Goal: Check status: Check status

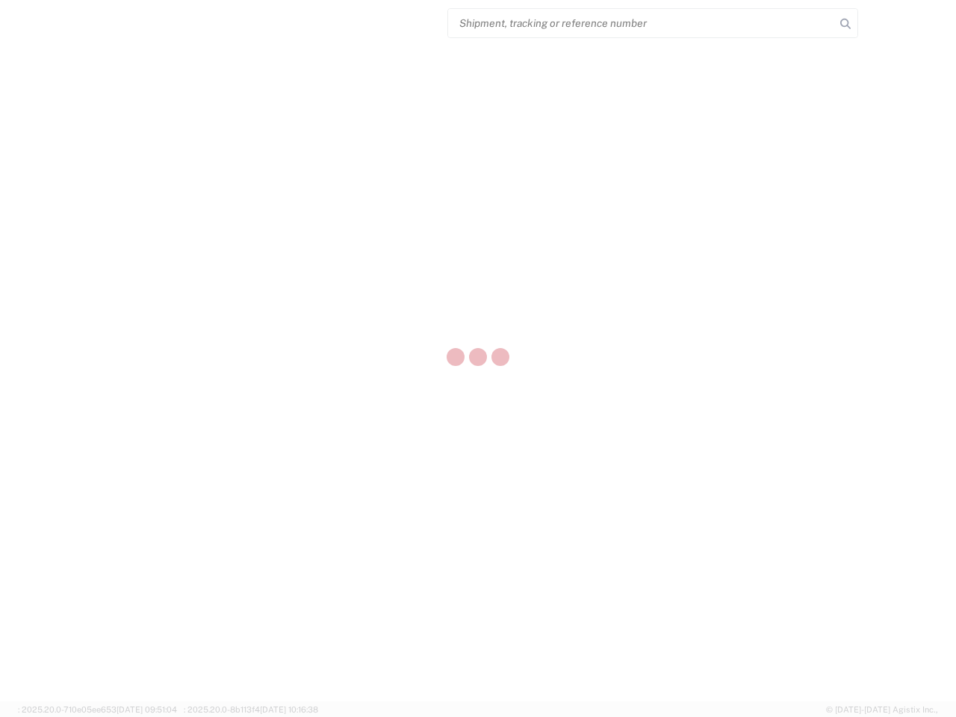
select select "US"
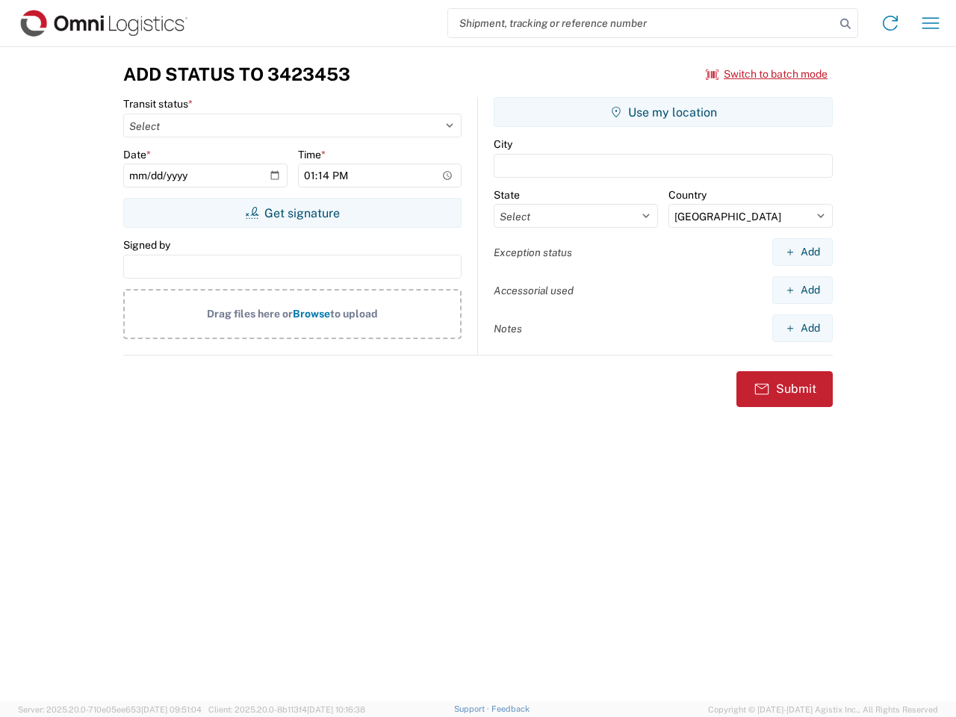
click at [641, 23] on input "search" at bounding box center [641, 23] width 387 height 28
click at [845, 24] on icon at bounding box center [845, 23] width 21 height 21
click at [890, 23] on icon at bounding box center [890, 23] width 24 height 24
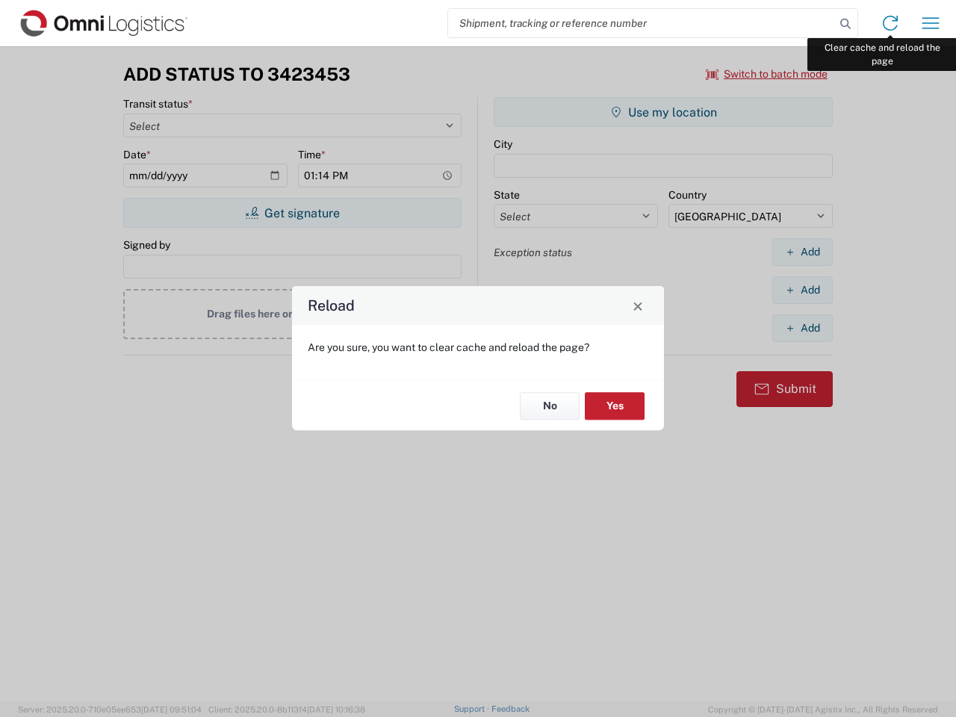
click at [930, 23] on div "Reload Are you sure, you want to clear cache and reload the page? No Yes" at bounding box center [478, 358] width 956 height 717
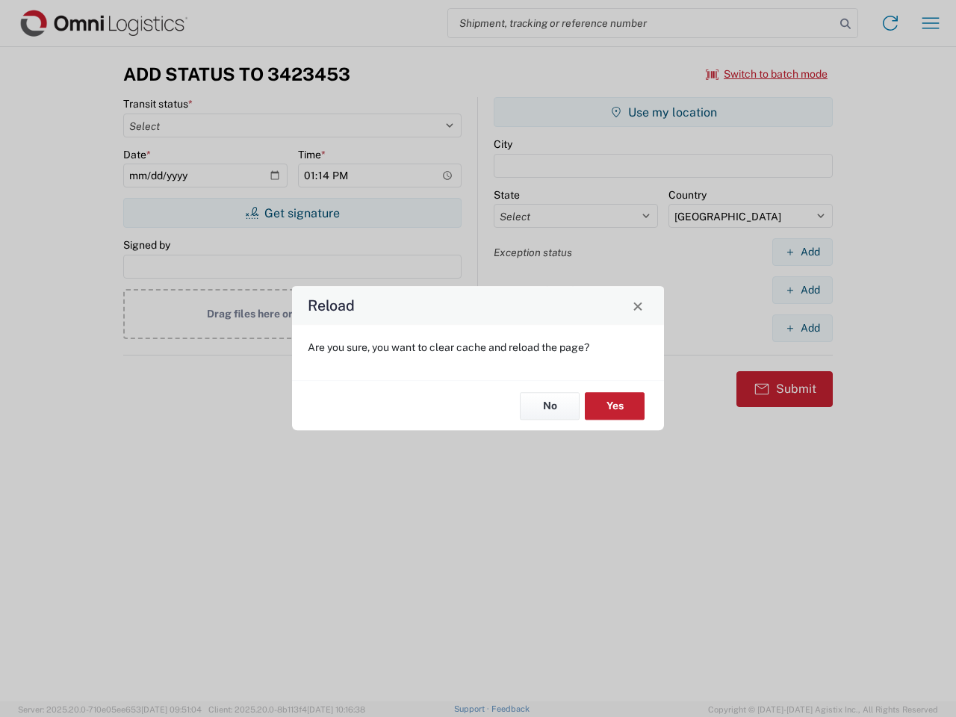
click at [767, 74] on div "Reload Are you sure, you want to clear cache and reload the page? No Yes" at bounding box center [478, 358] width 956 height 717
click at [292, 213] on div "Reload Are you sure, you want to clear cache and reload the page? No Yes" at bounding box center [478, 358] width 956 height 717
click at [663, 112] on div "Reload Are you sure, you want to clear cache and reload the page? No Yes" at bounding box center [478, 358] width 956 height 717
click at [802, 252] on div "Reload Are you sure, you want to clear cache and reload the page? No Yes" at bounding box center [478, 358] width 956 height 717
click at [802, 290] on div "Reload Are you sure, you want to clear cache and reload the page? No Yes" at bounding box center [478, 358] width 956 height 717
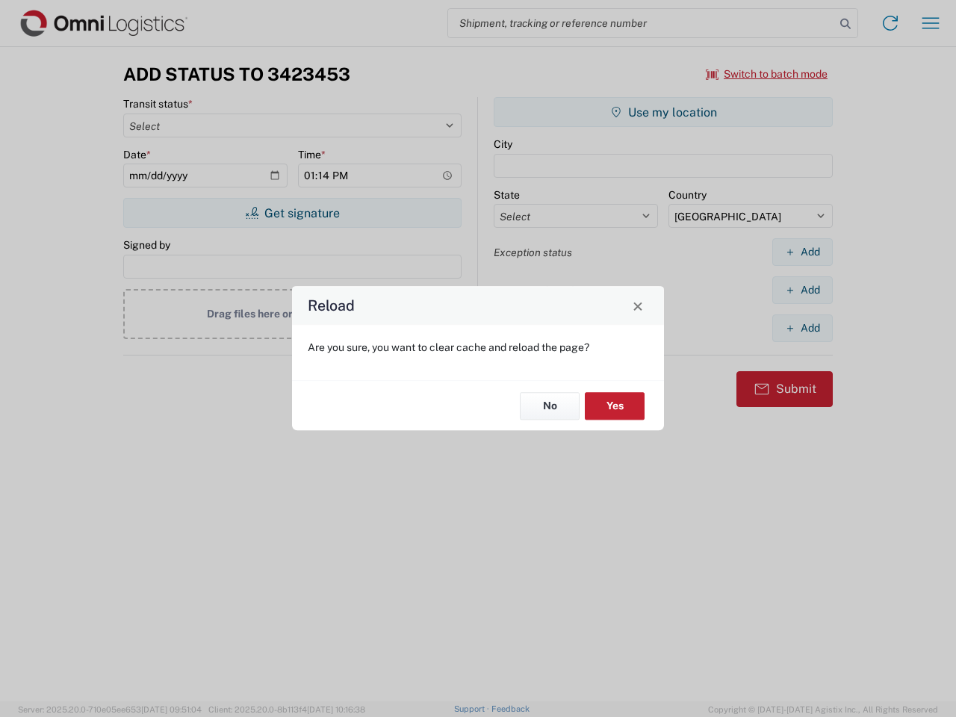
click at [802, 328] on div "Reload Are you sure, you want to clear cache and reload the page? No Yes" at bounding box center [478, 358] width 956 height 717
